Goal: Use online tool/utility: Use online tool/utility

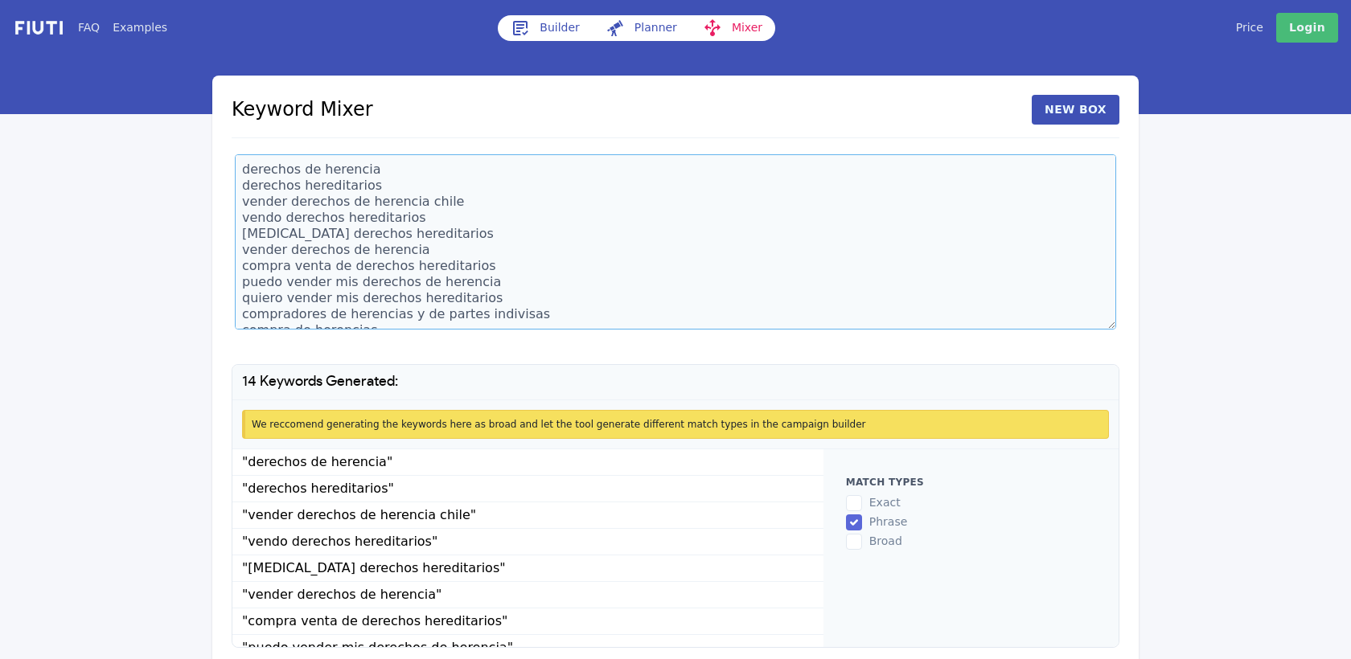
click at [243, 173] on textarea "derechos de herencia derechos hereditarios vender derechos de herencia chile ve…" at bounding box center [675, 241] width 881 height 175
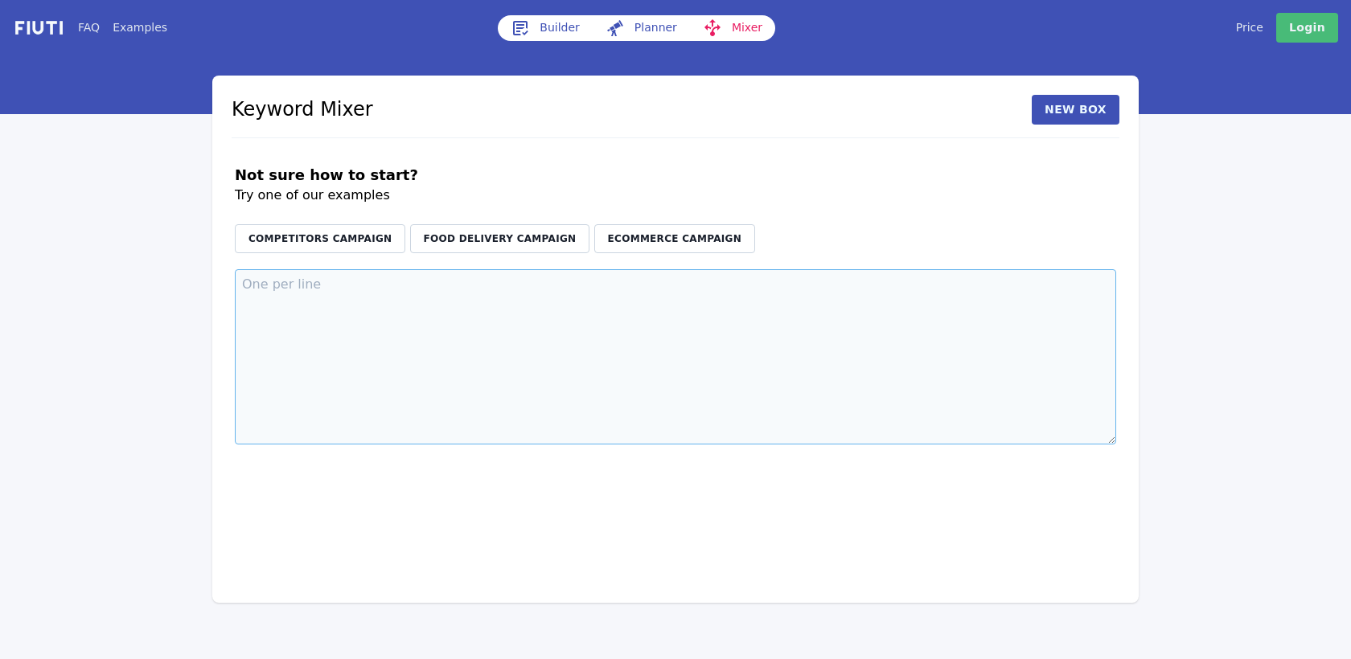
click at [345, 290] on textarea at bounding box center [675, 356] width 881 height 175
paste textarea "electricista electricista a domicilio electricista domiciliario tecnico electri…"
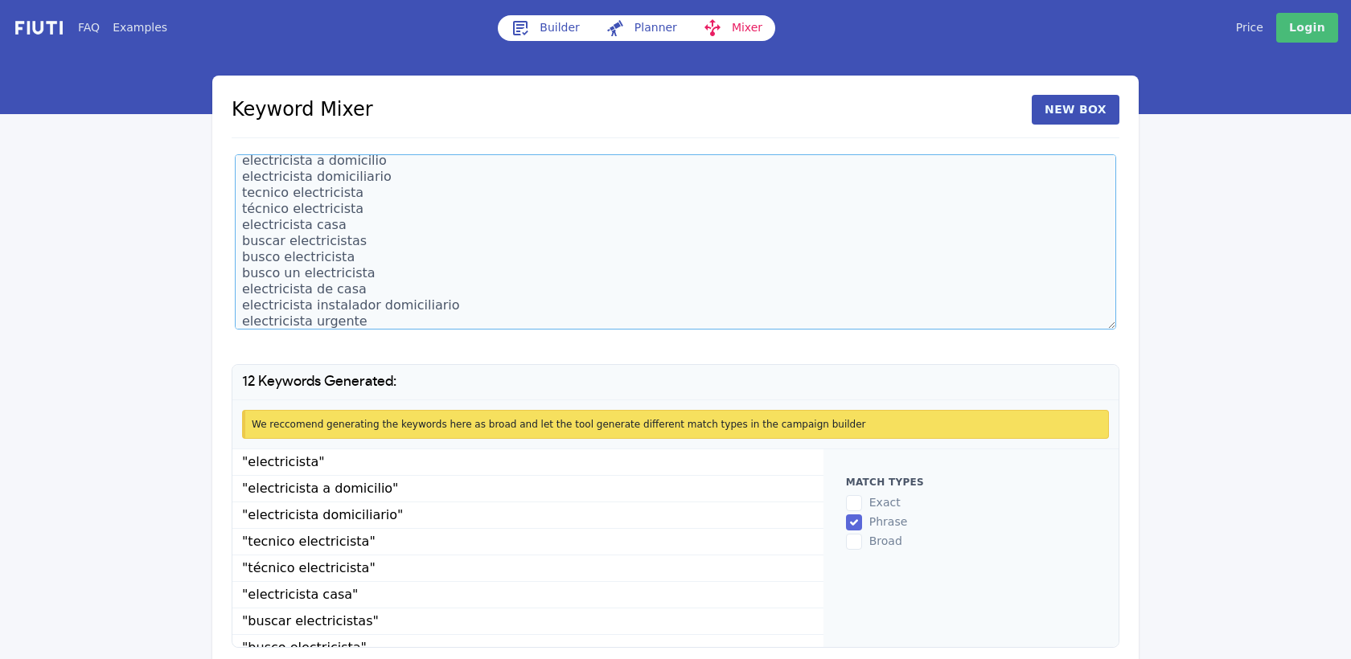
scroll to position [121, 0]
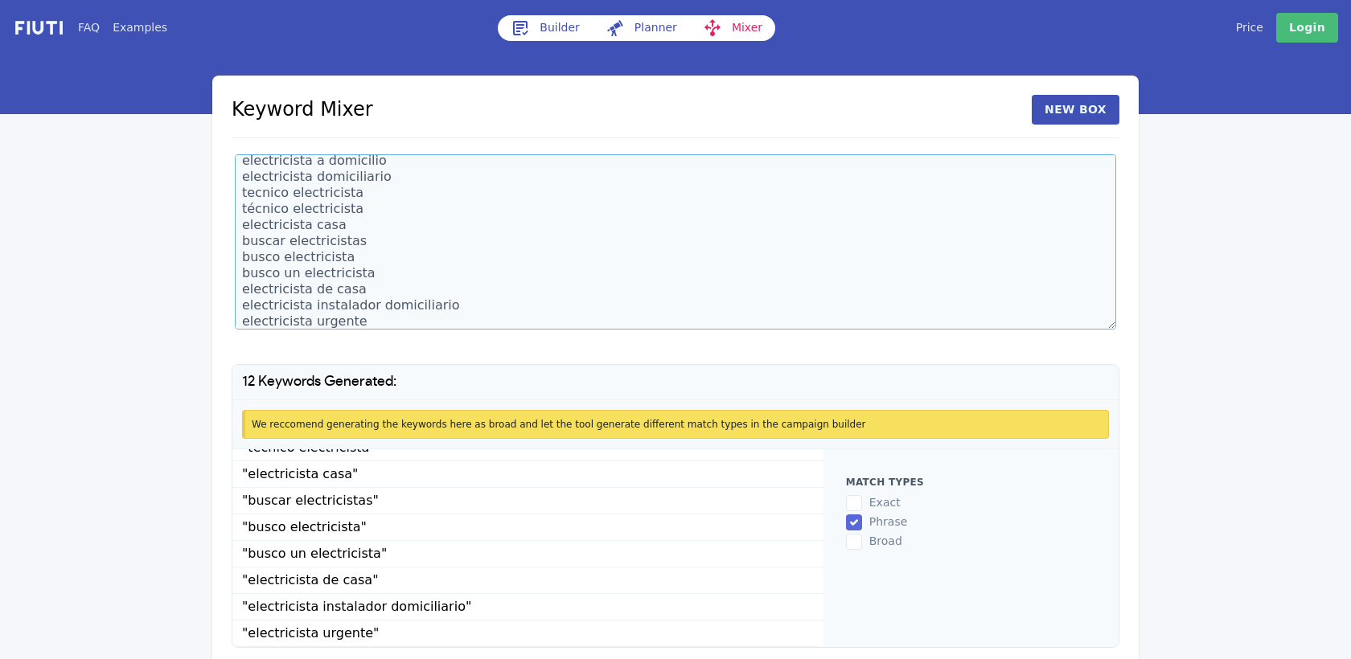
type textarea "electricista electricista a domicilio electricista domiciliario tecnico electri…"
click at [476, 638] on li ""electricista urgente"" at bounding box center [527, 634] width 591 height 27
copy ul ""electricista" "electricista a domicilio" "electricista domiciliario" "tecnico …"
click at [375, 329] on textarea "electricista electricista a domicilio electricista domiciliario tecnico electri…" at bounding box center [675, 241] width 881 height 175
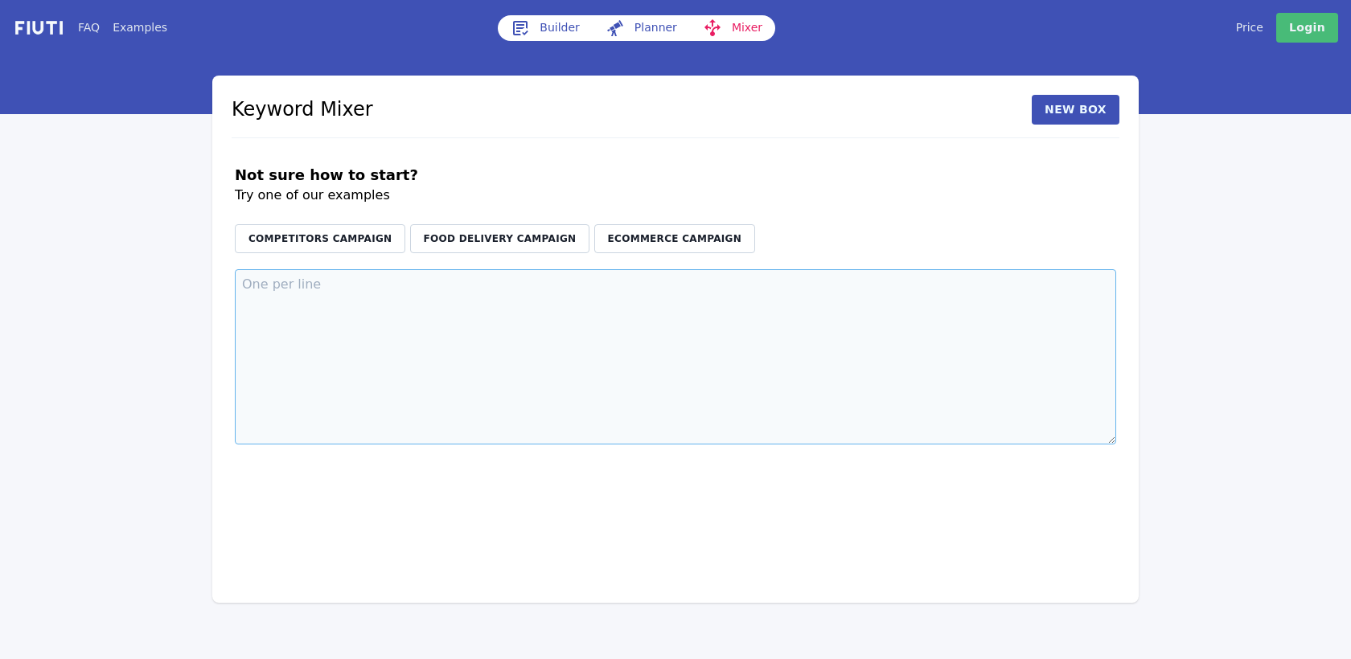
click at [351, 329] on textarea at bounding box center [675, 356] width 881 height 175
paste textarea "electricista cerca de mi electricistas cerca de mí electricista a domicilio cer…"
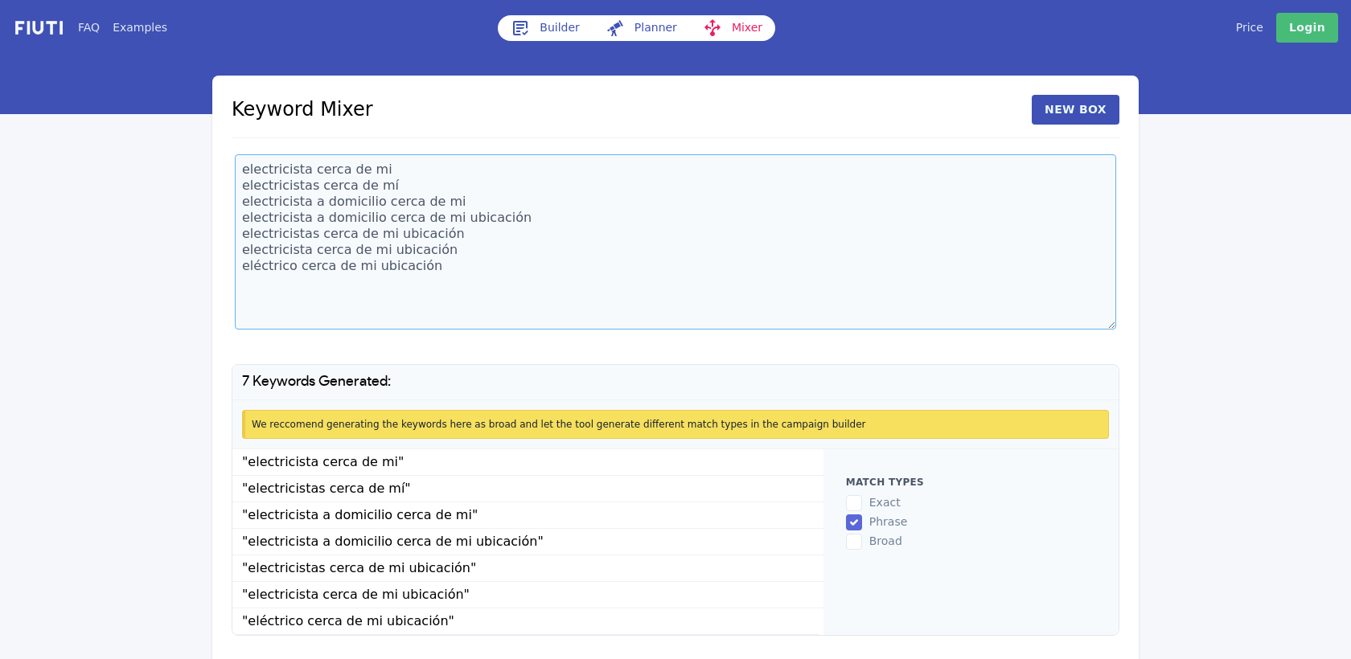
scroll to position [50, 0]
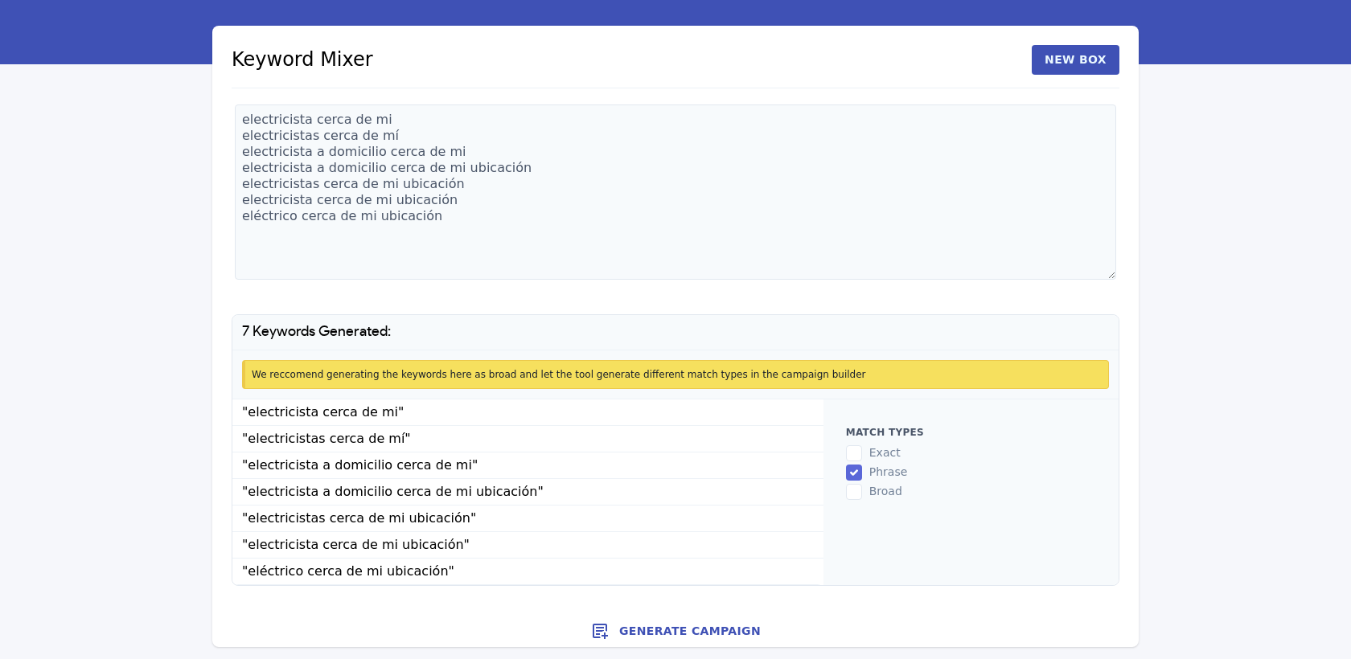
click at [532, 572] on li ""eléctrico cerca de mi ubicación"" at bounding box center [527, 572] width 591 height 27
copy ul ""electricista cerca de mi" "electricistas cerca de mí" "electricista a domicili…"
click at [462, 220] on textarea "electricista cerca de mi electricistas cerca de mí electricista a domicilio cer…" at bounding box center [675, 192] width 881 height 175
paste textarea "de emergencia electricista emergencia electricista emergencias"
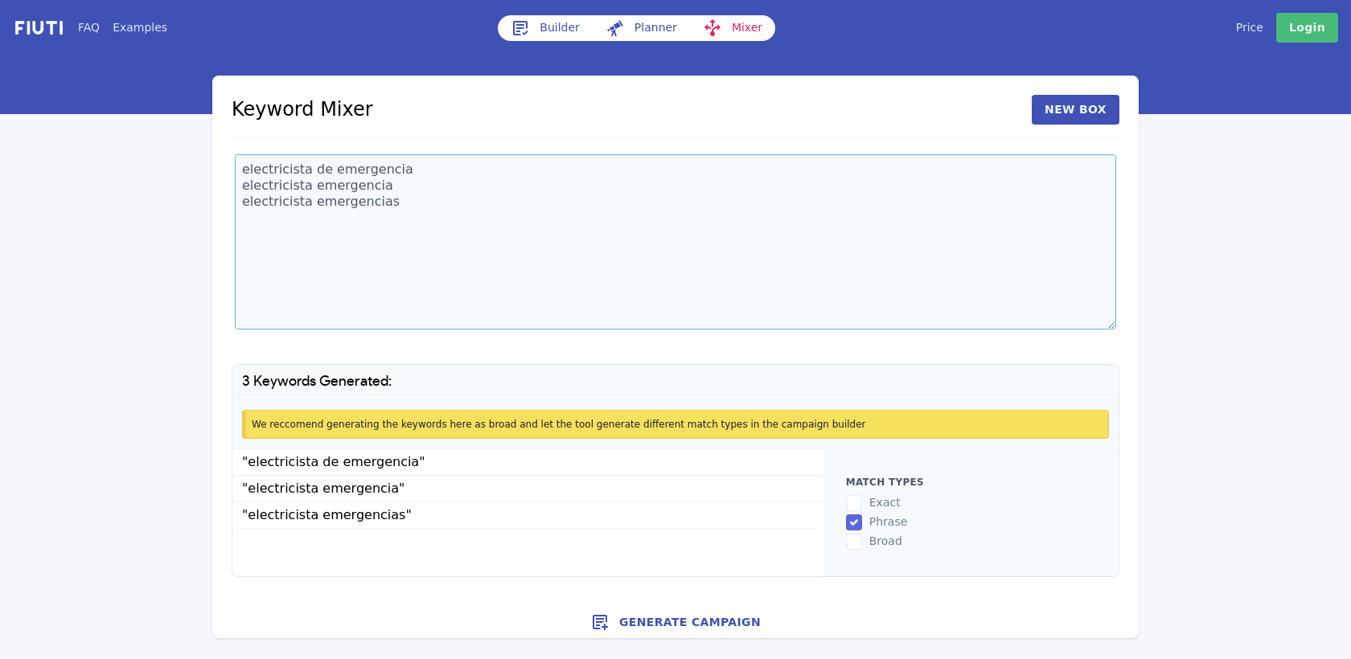
scroll to position [0, 0]
click at [463, 517] on li ""electricista emergencias"" at bounding box center [527, 516] width 591 height 27
copy ul ""electricista de emergencia" "electricista emergencia" "electricista emergencia…"
click at [430, 203] on textarea "electricista de emergencia electricista emergencia electricista emergencias" at bounding box center [675, 241] width 881 height 175
paste textarea "servicios servicio electricista servicio electricista domicilio servicio electr…"
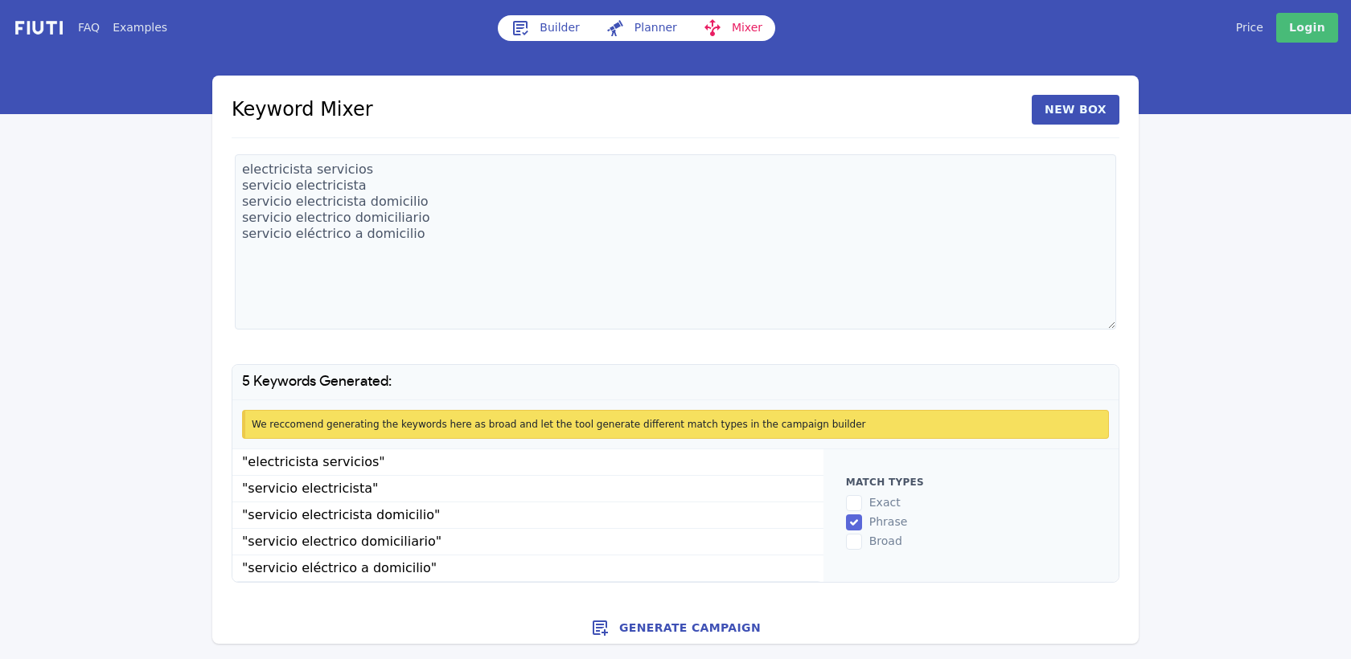
click at [470, 564] on li ""servicio eléctrico a domicilio"" at bounding box center [527, 569] width 591 height 27
copy ul ""electricista servicios" "servicio electricista" "servicio electricista domicil…"
click at [429, 228] on textarea "electricista servicios servicio electricista servicio electricista domicilio se…" at bounding box center [675, 241] width 881 height 175
paste textarea "autorizado sec electricista sec electricistas sec electricista autorizado elect…"
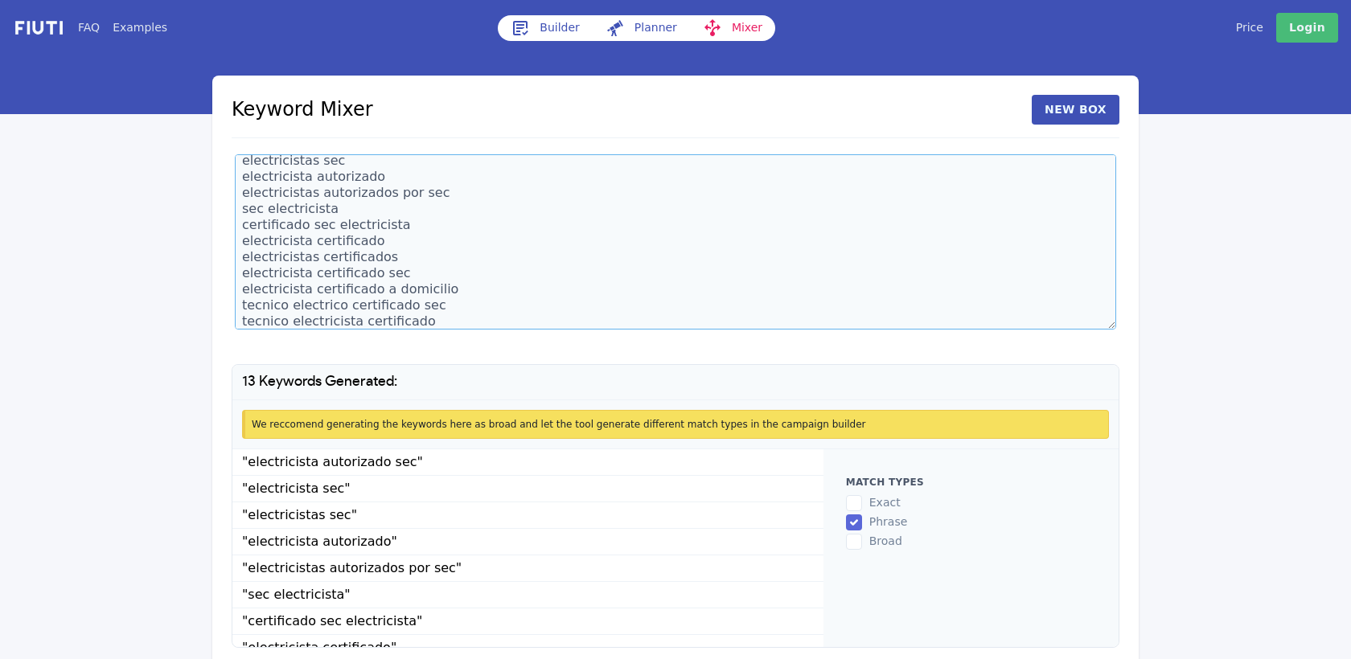
scroll to position [147, 0]
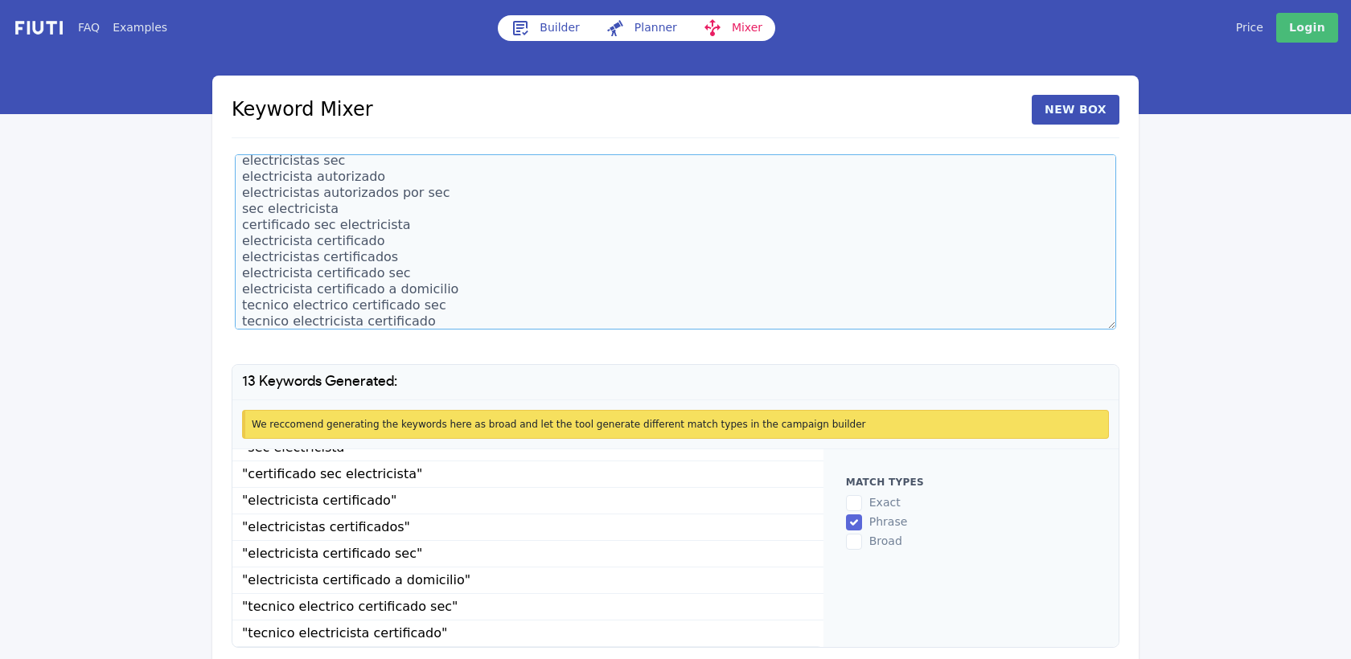
type textarea "electricista autorizado sec electricista sec electricistas sec electricista aut…"
click at [443, 637] on li ""tecnico electricista certificado"" at bounding box center [527, 634] width 591 height 27
copy ul ""electricista autorizado sec" "electricista sec" "electricistas sec" "electrici…"
click at [462, 314] on textarea "electricista autorizado sec electricista sec electricistas sec electricista aut…" at bounding box center [675, 241] width 881 height 175
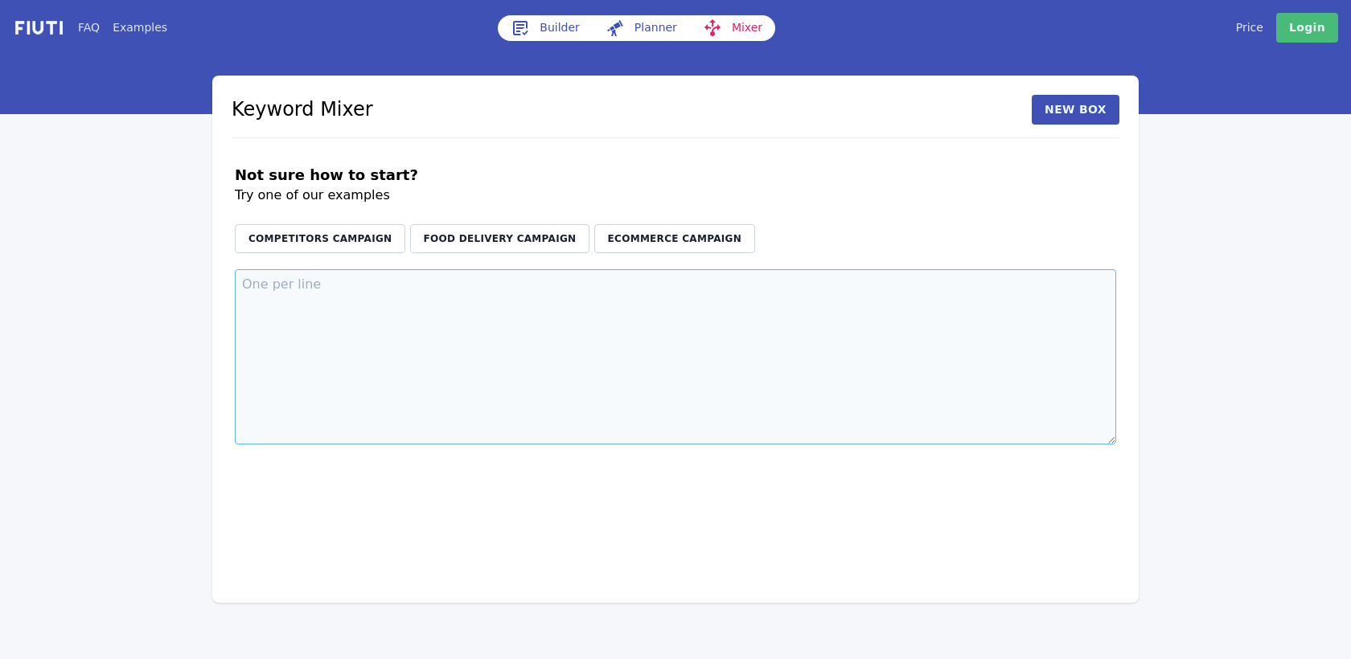
paste textarea "instaladores electricos sec instalador electrico autorizado instalador electric…"
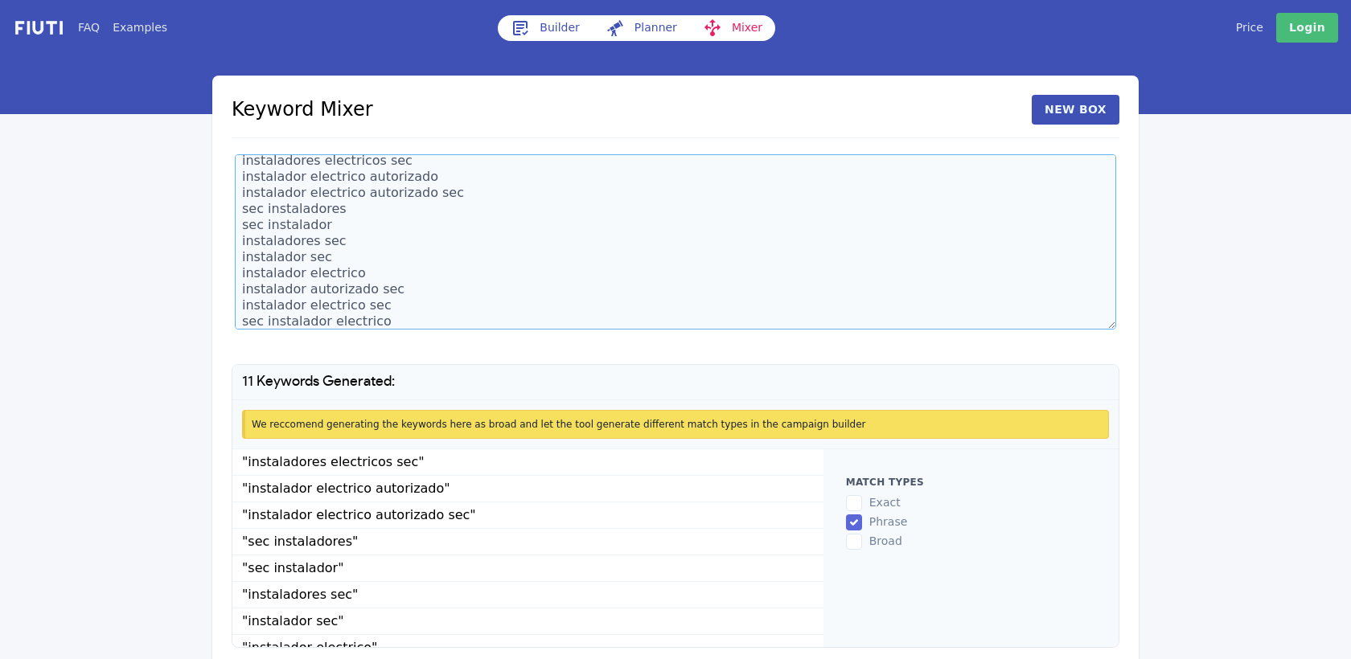
scroll to position [94, 0]
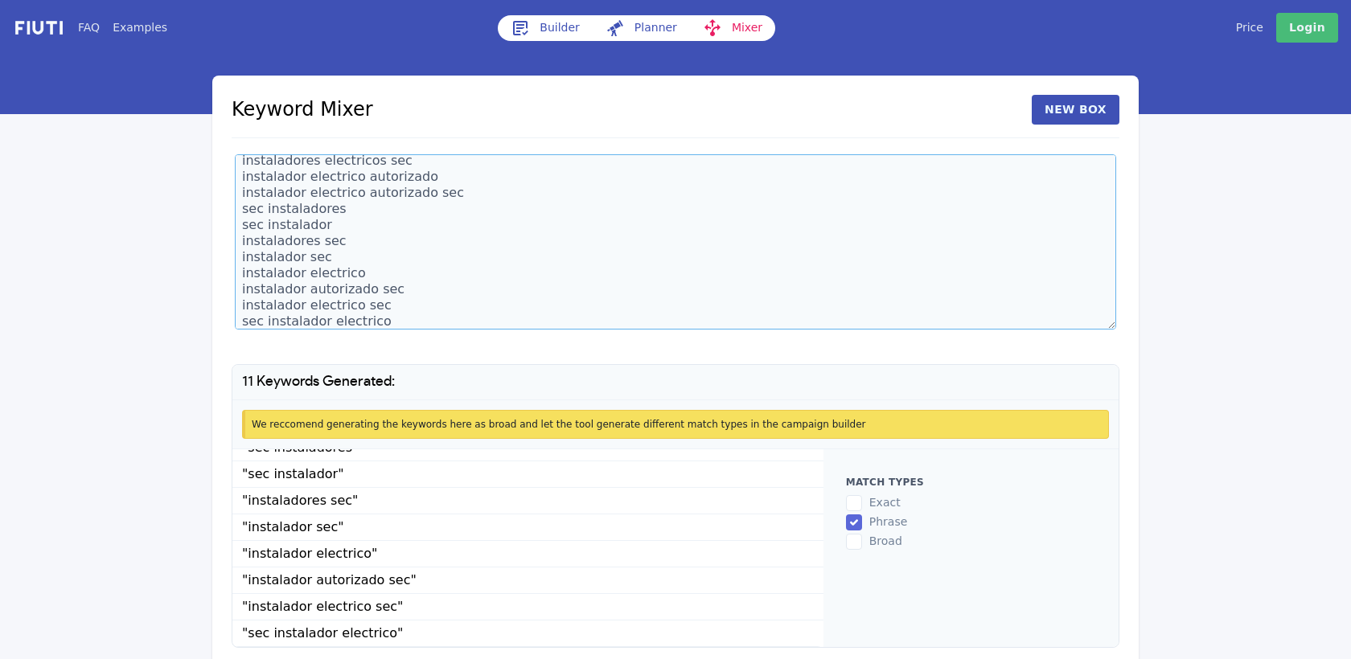
type textarea "instaladores electricos sec instalador electrico autorizado instalador electric…"
click at [429, 630] on li ""sec instalador electrico"" at bounding box center [527, 634] width 591 height 27
copy ul ""instaladores electricos sec" "instalador electrico autorizado" "instalador ele…"
click at [457, 316] on textarea "instaladores electricos sec instalador electrico autorizado instalador electric…" at bounding box center [675, 241] width 881 height 175
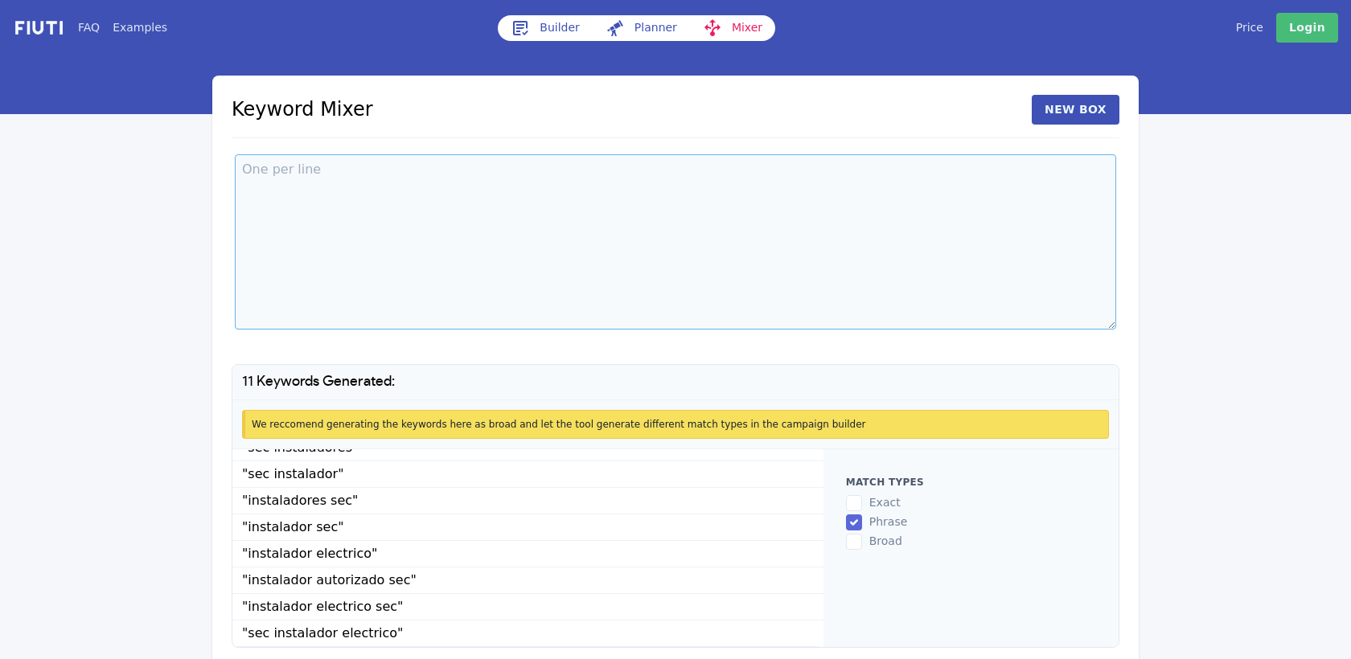
scroll to position [0, 0]
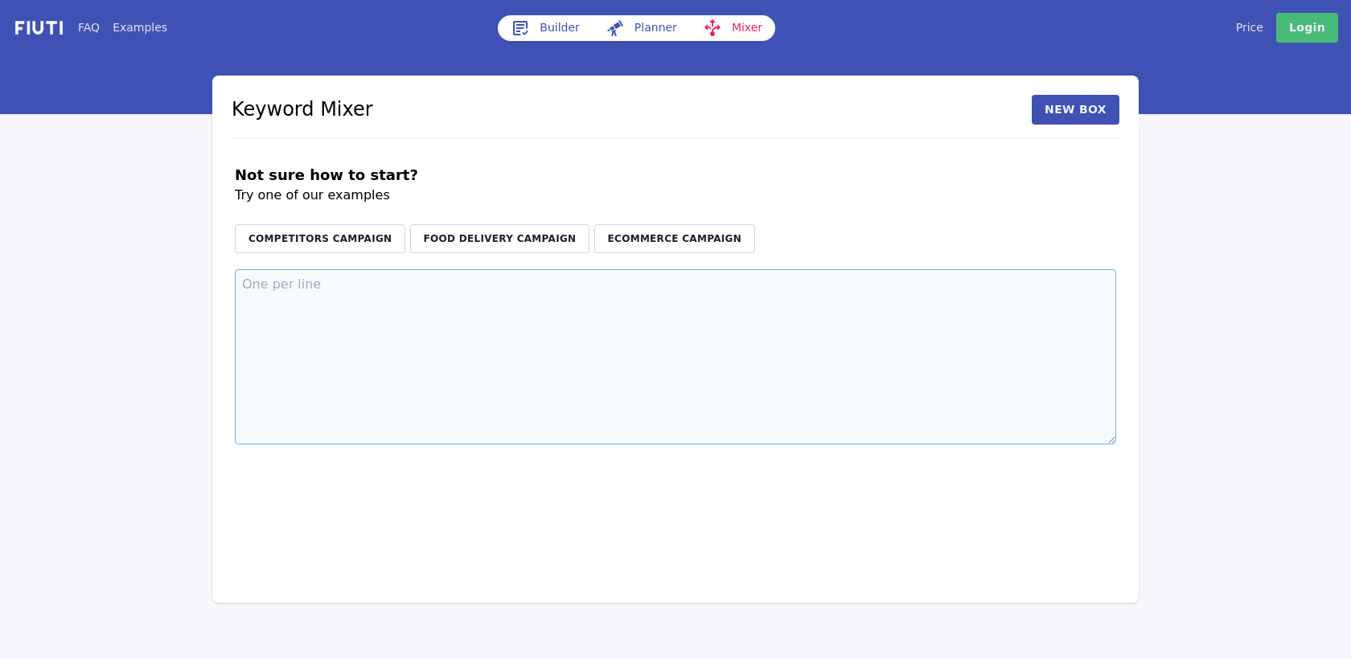
paste textarea "instalacion de enchufes instalación de diferencial instalación de luz instalaci…"
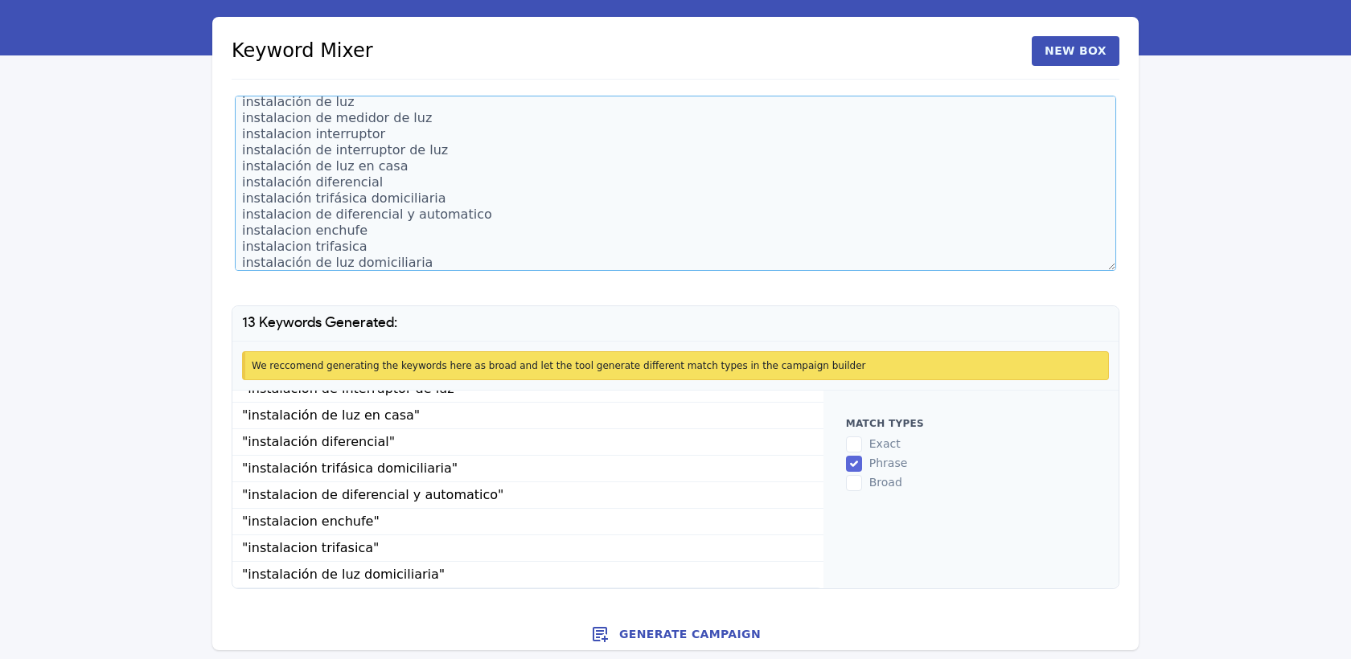
scroll to position [62, 0]
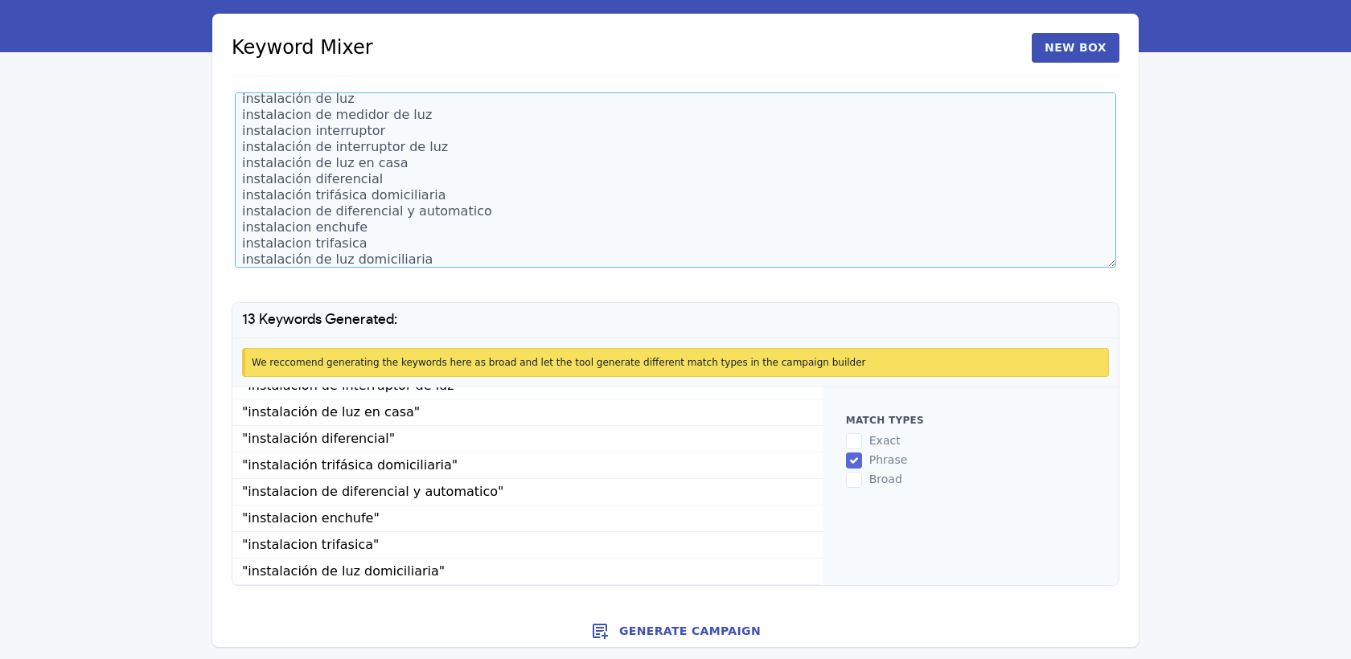
type textarea "instalacion de enchufes instalación de diferencial instalación de luz instalaci…"
click at [440, 565] on li ""instalación de luz domiciliaria"" at bounding box center [527, 572] width 591 height 27
copy ul ""instalacion de enchufes" "instalación de diferencial" "instalación de luz" "in…"
click at [417, 256] on textarea "instalacion de enchufes instalación de diferencial instalación de luz instalaci…" at bounding box center [675, 179] width 881 height 175
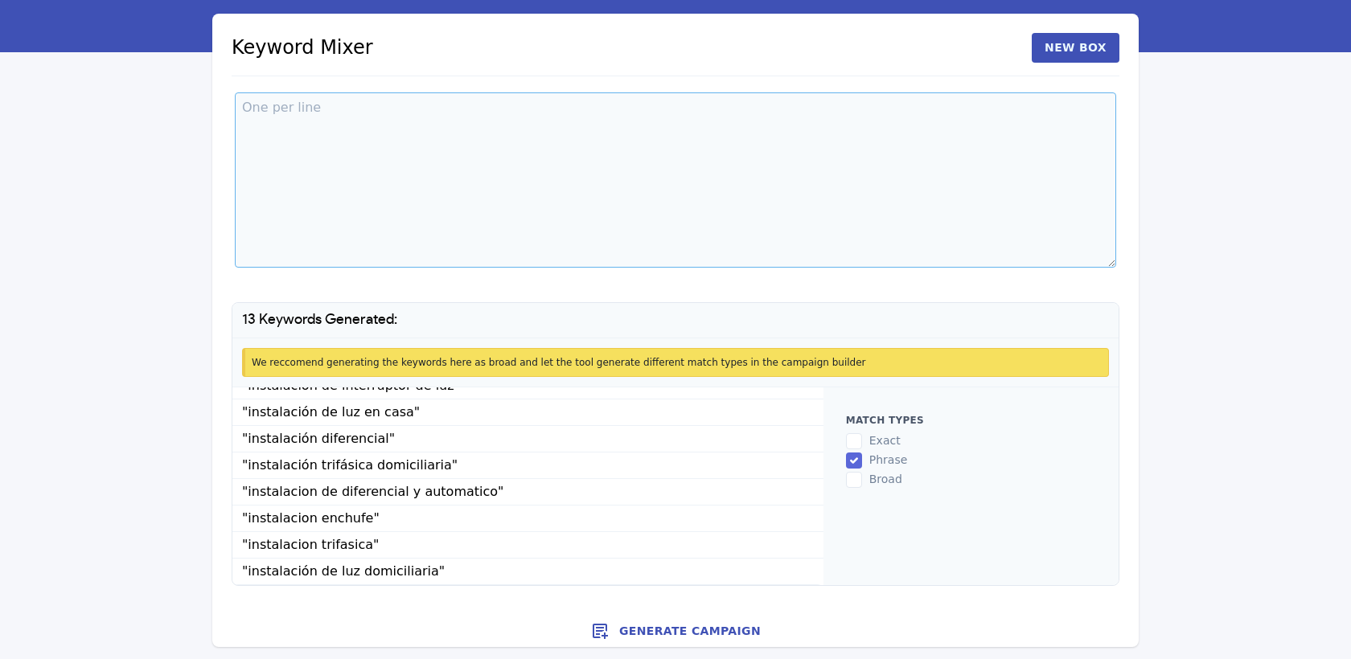
scroll to position [0, 0]
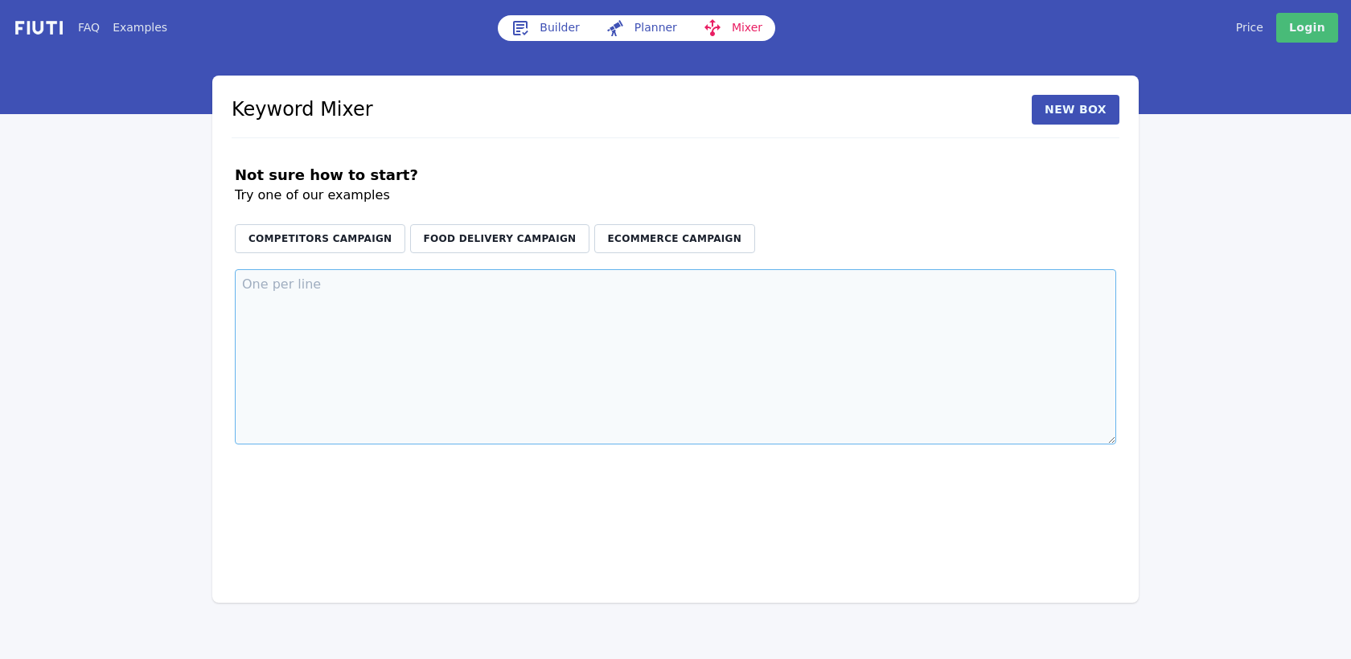
click at [449, 349] on textarea at bounding box center [675, 356] width 881 height 175
paste textarea "instalaciones domiciliarias eléctricas instalaciones electricas domiciliarias i…"
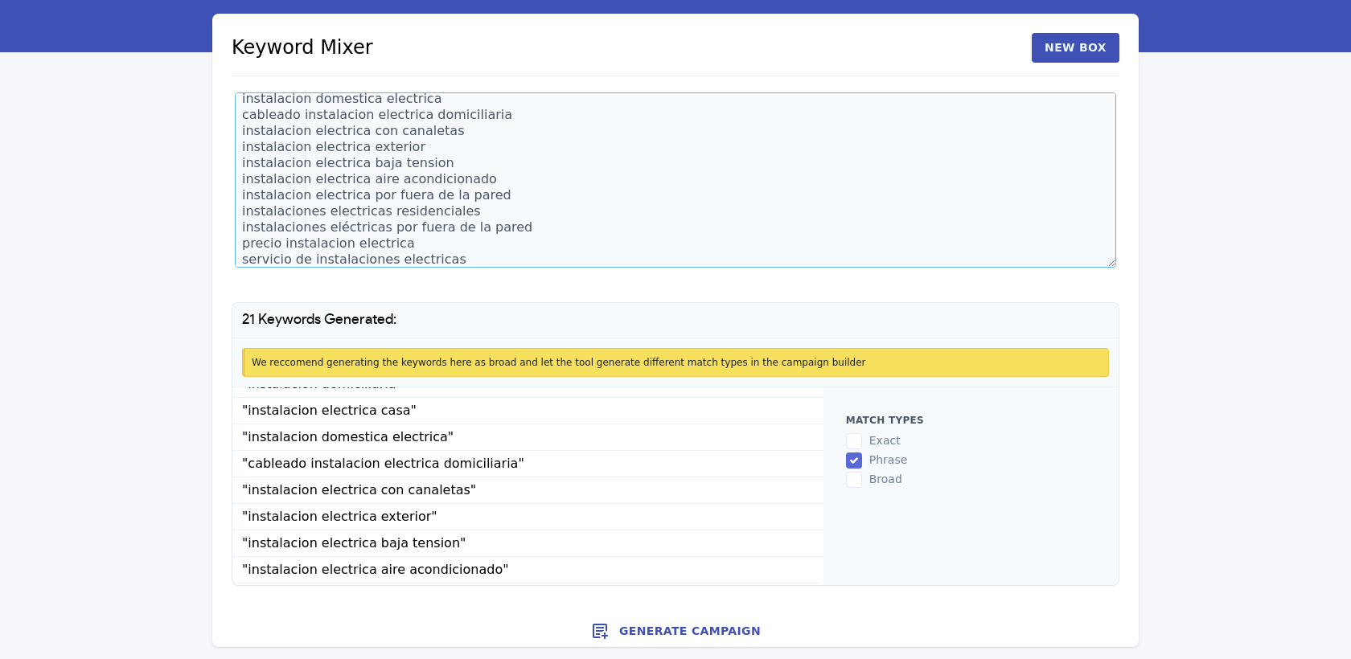
scroll to position [359, 0]
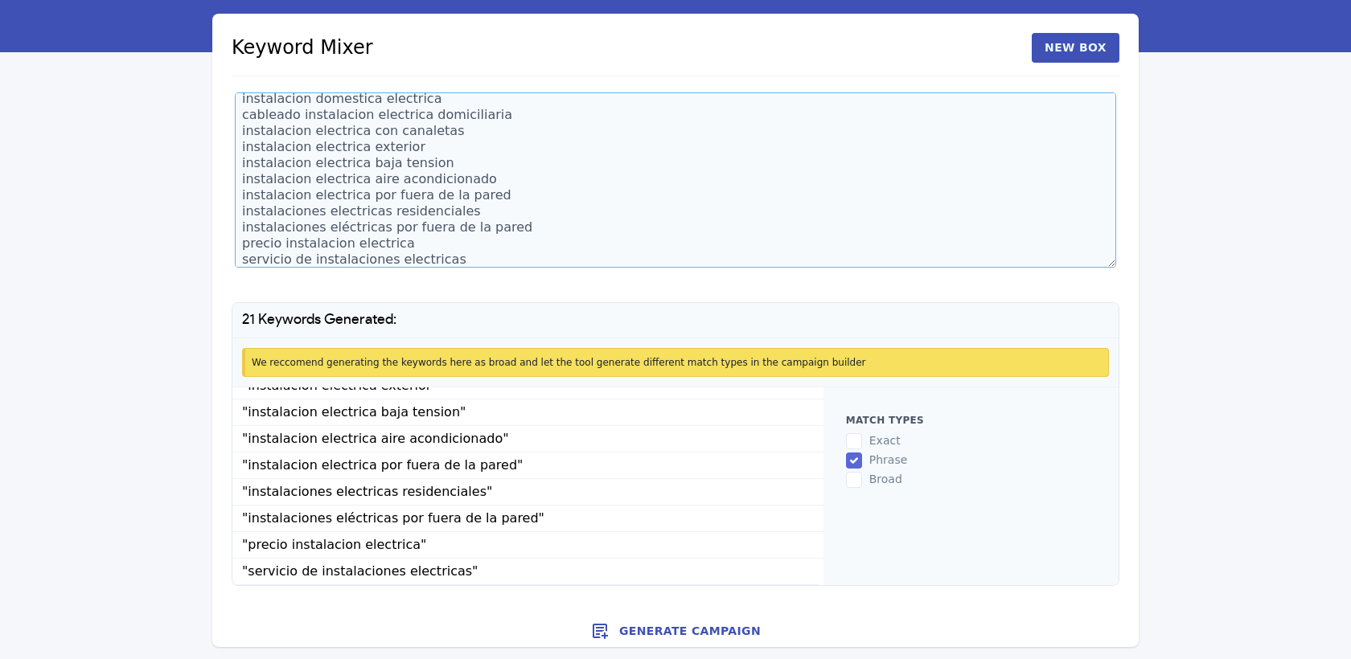
type textarea "instalaciones domiciliarias eléctricas instalaciones electricas domiciliarias i…"
click at [493, 576] on li ""servicio de instalaciones electricas"" at bounding box center [527, 572] width 591 height 27
copy ul ""instalaciones domiciliarias eléctricas" "instalaciones electricas domiciliaria…"
